Goal: Information Seeking & Learning: Stay updated

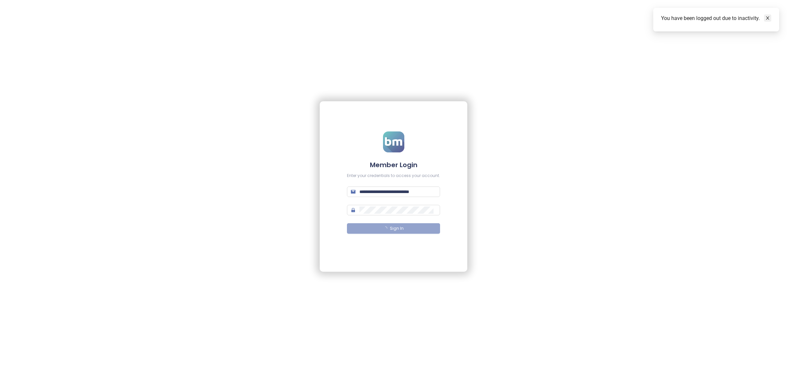
click at [767, 19] on icon "close" at bounding box center [767, 17] width 3 height 3
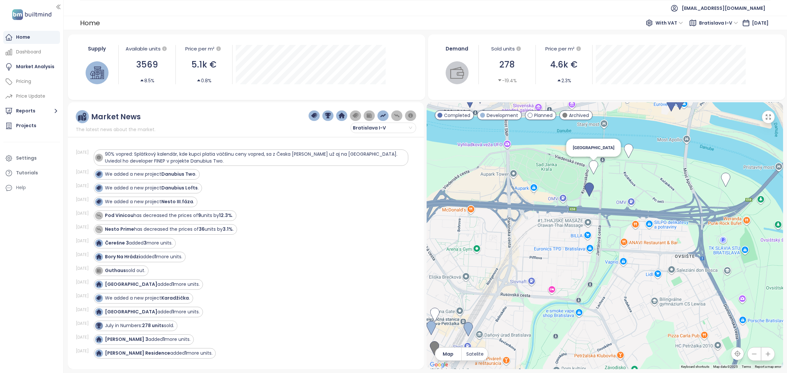
click at [596, 169] on img at bounding box center [593, 167] width 9 height 14
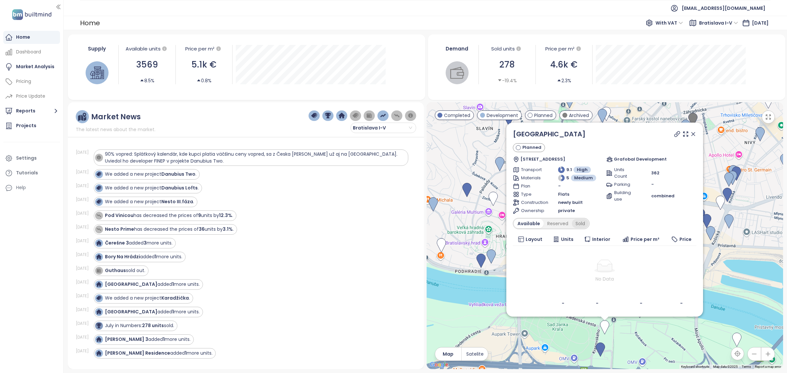
click at [577, 220] on div "Sold" at bounding box center [580, 223] width 17 height 9
click at [533, 222] on div "Available" at bounding box center [528, 223] width 28 height 9
click at [677, 134] on icon at bounding box center [677, 134] width 7 height 7
click at [695, 133] on icon at bounding box center [693, 134] width 7 height 7
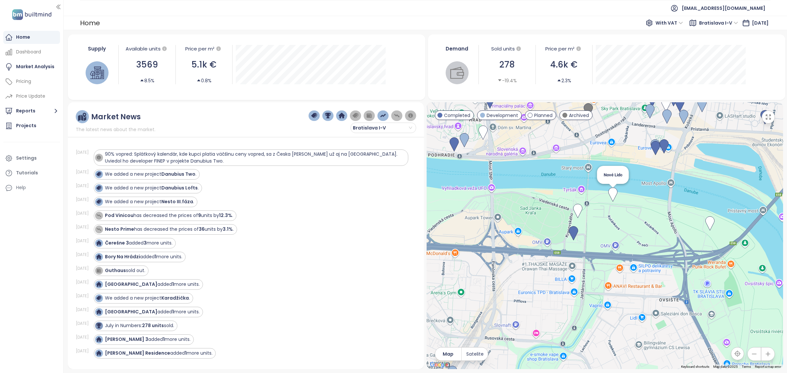
drag, startPoint x: 644, startPoint y: 321, endPoint x: 614, endPoint y: 199, distance: 126.2
click at [614, 199] on div "Nové Lido" at bounding box center [605, 235] width 357 height 267
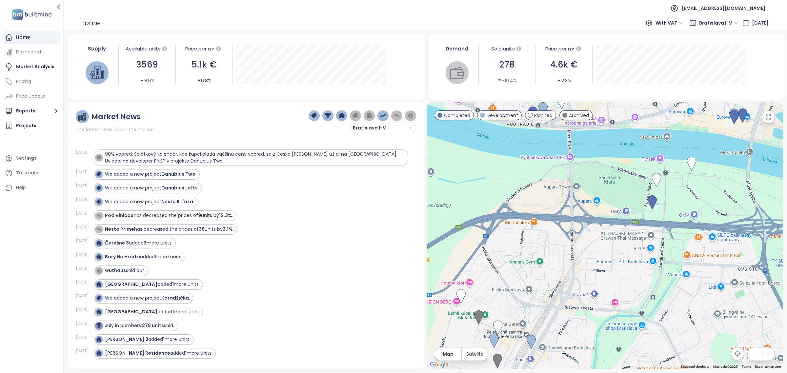
drag, startPoint x: 546, startPoint y: 178, endPoint x: 547, endPoint y: 252, distance: 74.1
click at [605, 166] on div at bounding box center [605, 235] width 357 height 267
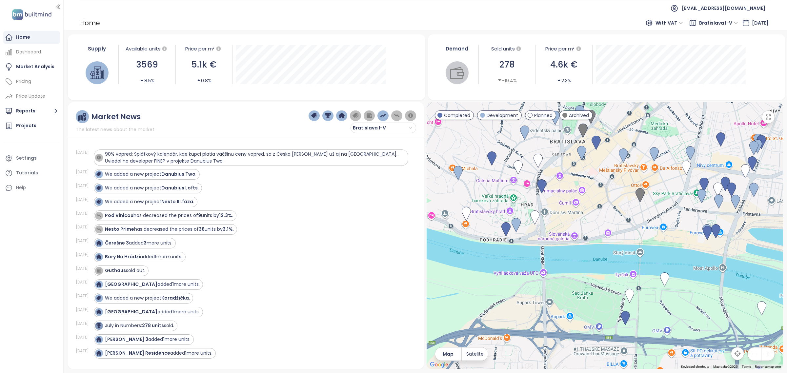
drag, startPoint x: 587, startPoint y: 160, endPoint x: 561, endPoint y: 292, distance: 135.1
click at [561, 292] on div at bounding box center [605, 235] width 357 height 267
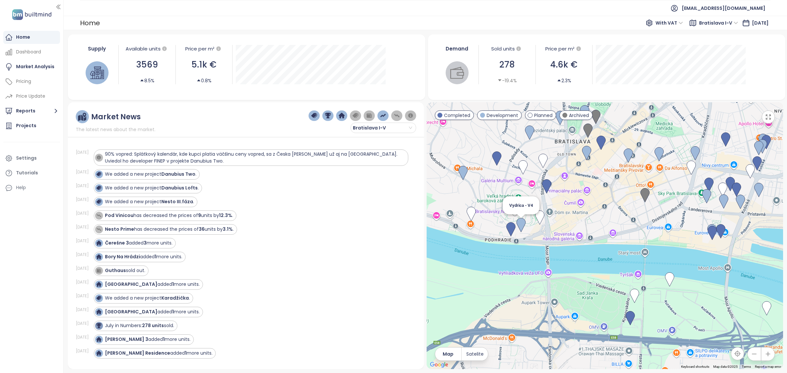
click at [522, 221] on img at bounding box center [521, 225] width 9 height 14
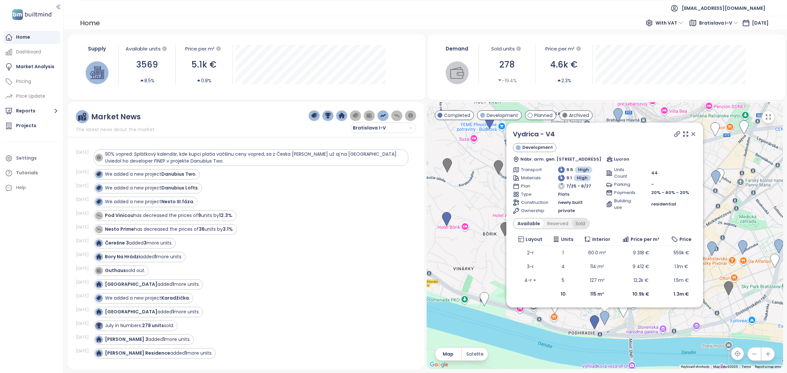
click at [581, 224] on div "Sold" at bounding box center [580, 223] width 17 height 9
click at [535, 222] on div "Available" at bounding box center [528, 223] width 28 height 9
click at [693, 131] on icon at bounding box center [693, 134] width 7 height 7
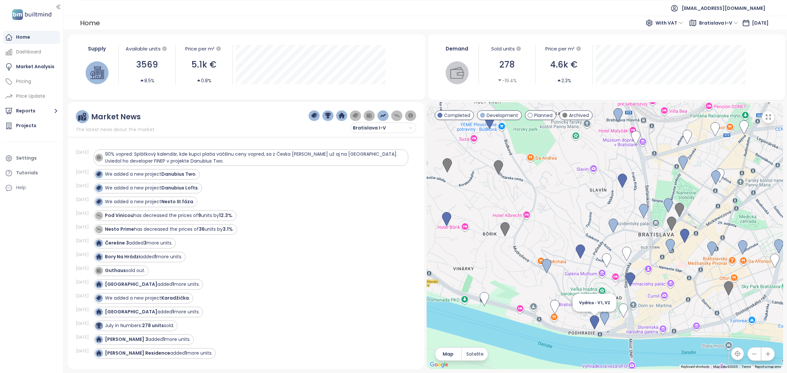
click at [592, 322] on img at bounding box center [594, 323] width 9 height 14
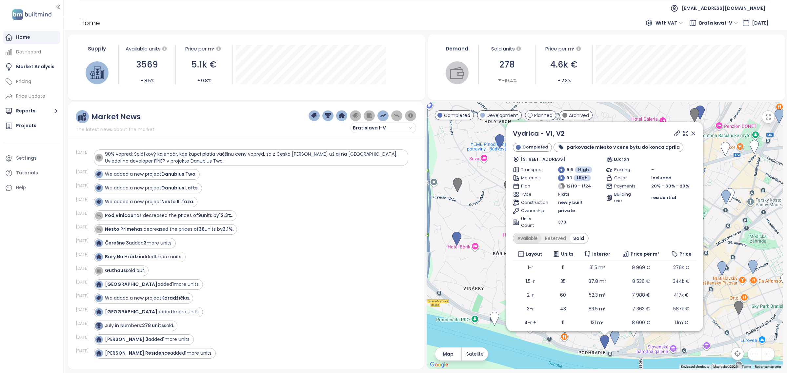
click at [534, 236] on div "Available" at bounding box center [528, 238] width 28 height 9
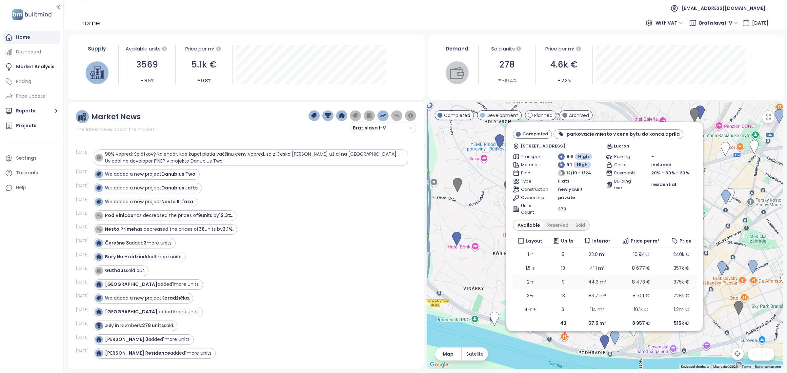
scroll to position [19, 0]
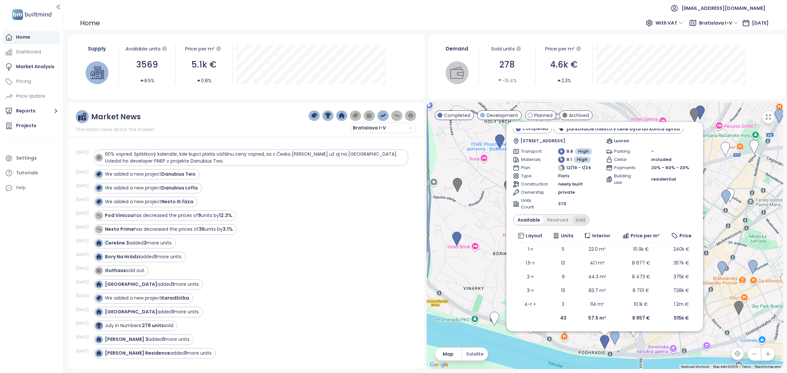
click at [573, 217] on div "Sold" at bounding box center [580, 219] width 17 height 9
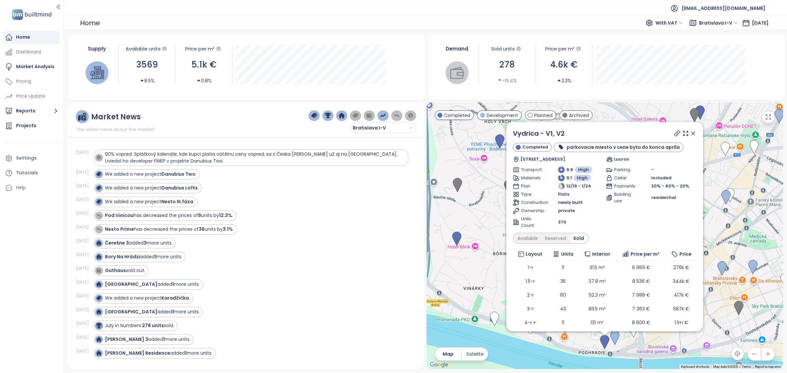
click at [692, 133] on icon at bounding box center [693, 133] width 3 height 3
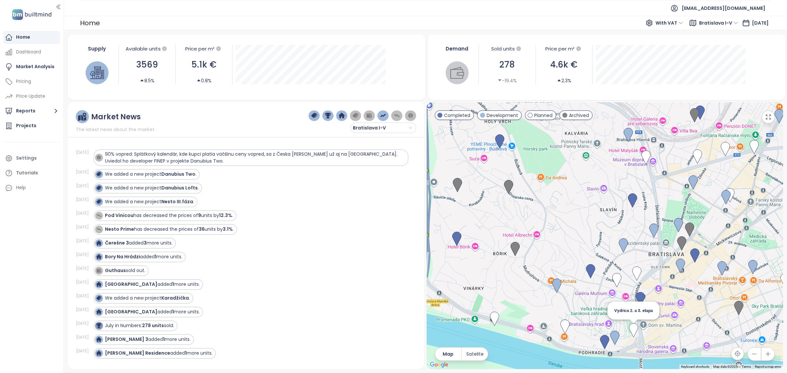
click at [634, 330] on img at bounding box center [633, 330] width 9 height 14
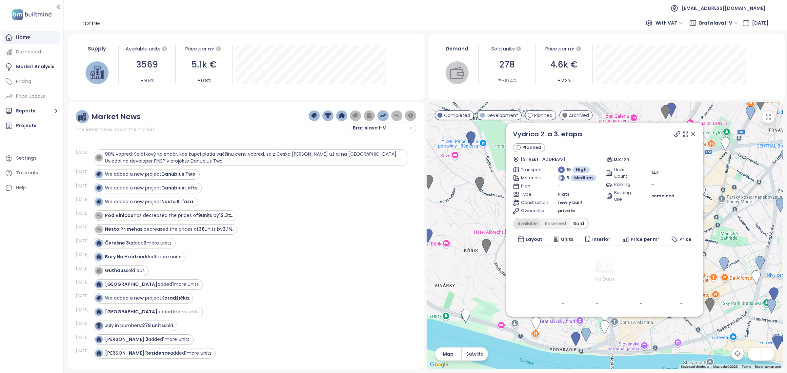
click at [536, 222] on div "Available" at bounding box center [528, 223] width 28 height 9
click at [675, 132] on icon at bounding box center [677, 134] width 7 height 7
click at [694, 134] on icon at bounding box center [693, 134] width 3 height 3
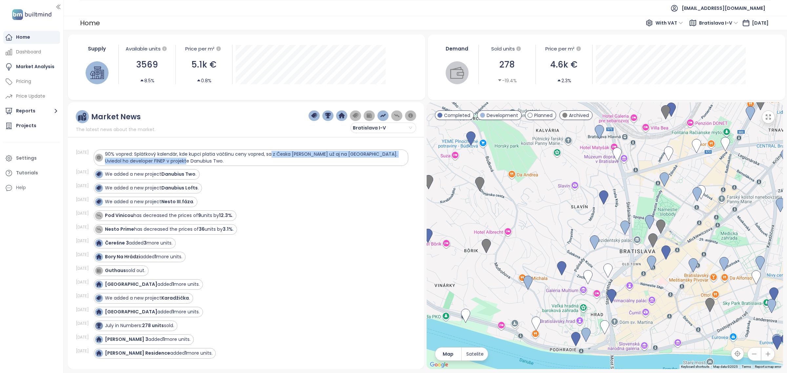
drag, startPoint x: 271, startPoint y: 155, endPoint x: 359, endPoint y: 158, distance: 88.0
click at [359, 158] on div "90% vopred: Splátkový kalendár, kde kupci platia väčšinu ceny vopred, sa z Česk…" at bounding box center [255, 158] width 300 height 14
drag, startPoint x: 153, startPoint y: 153, endPoint x: 101, endPoint y: 143, distance: 53.1
click at [101, 143] on div "Aug 19, 25 90% vopred: Splátkový kalendár, kde kupci platia väčšinu ceny vopred…" at bounding box center [246, 251] width 341 height 220
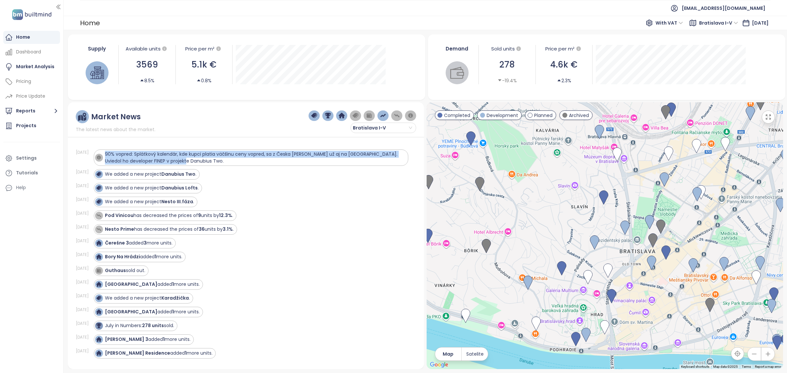
copy span "90% vopred: Splátkový kalendár, kde kupci platia väčšinu ceny vopred, sa z Česk…"
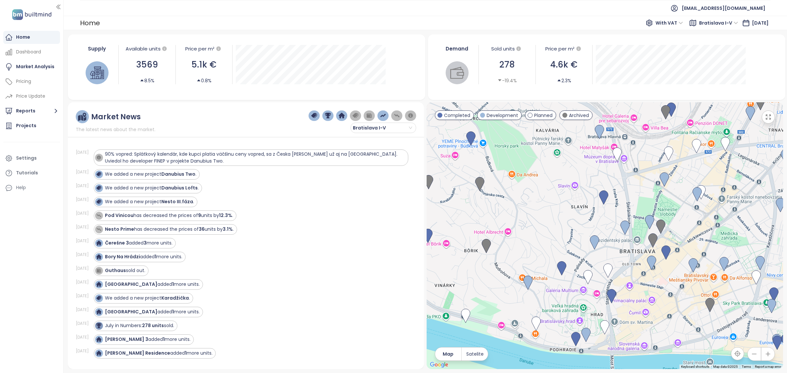
click at [245, 179] on div "We added a new project Danubius Two ." at bounding box center [251, 174] width 315 height 10
